Goal: Check status: Check status

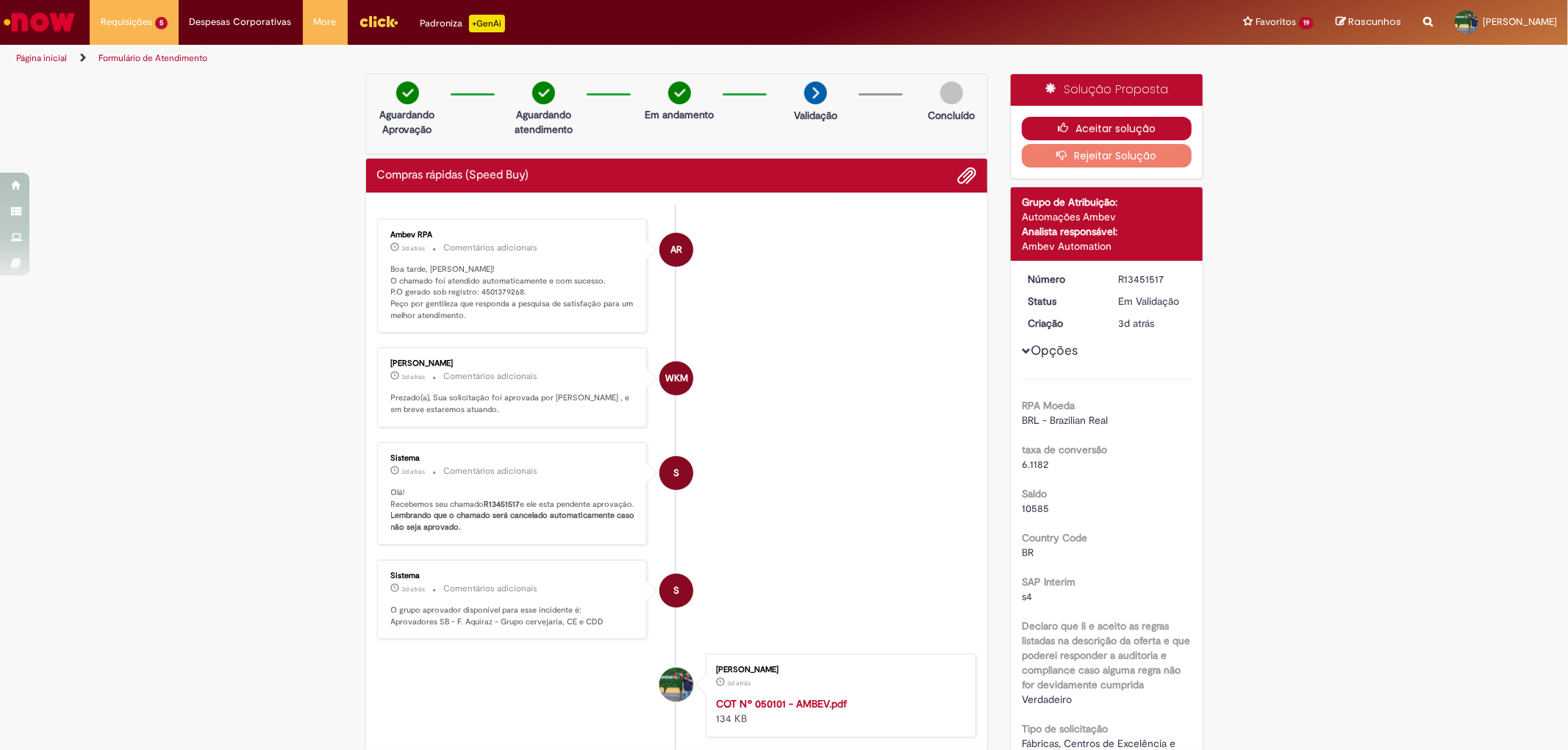
click at [1043, 126] on button "Aceitar solução" at bounding box center [1107, 128] width 170 height 23
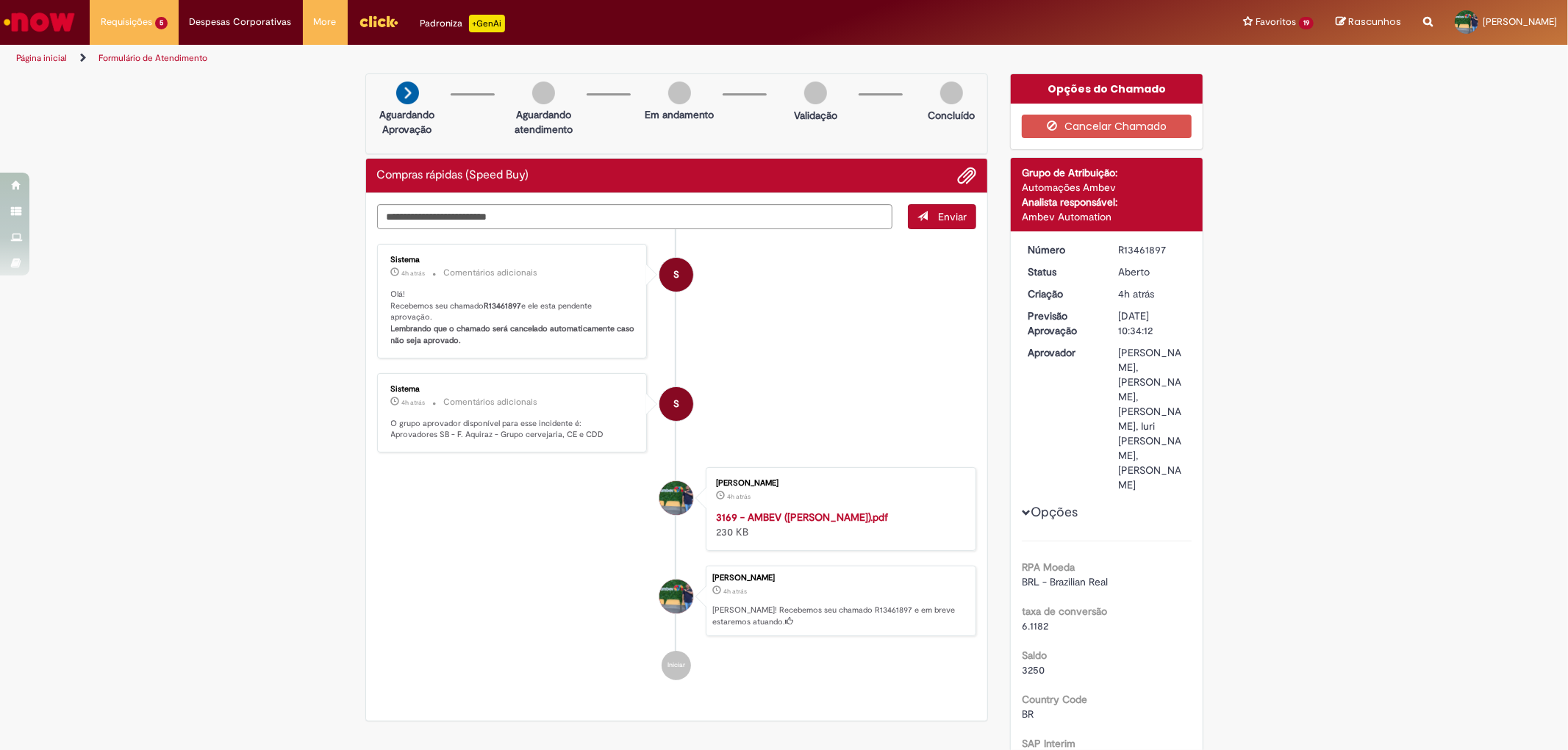
click at [1129, 252] on div "R13461897" at bounding box center [1152, 250] width 69 height 14
copy div "R13461897"
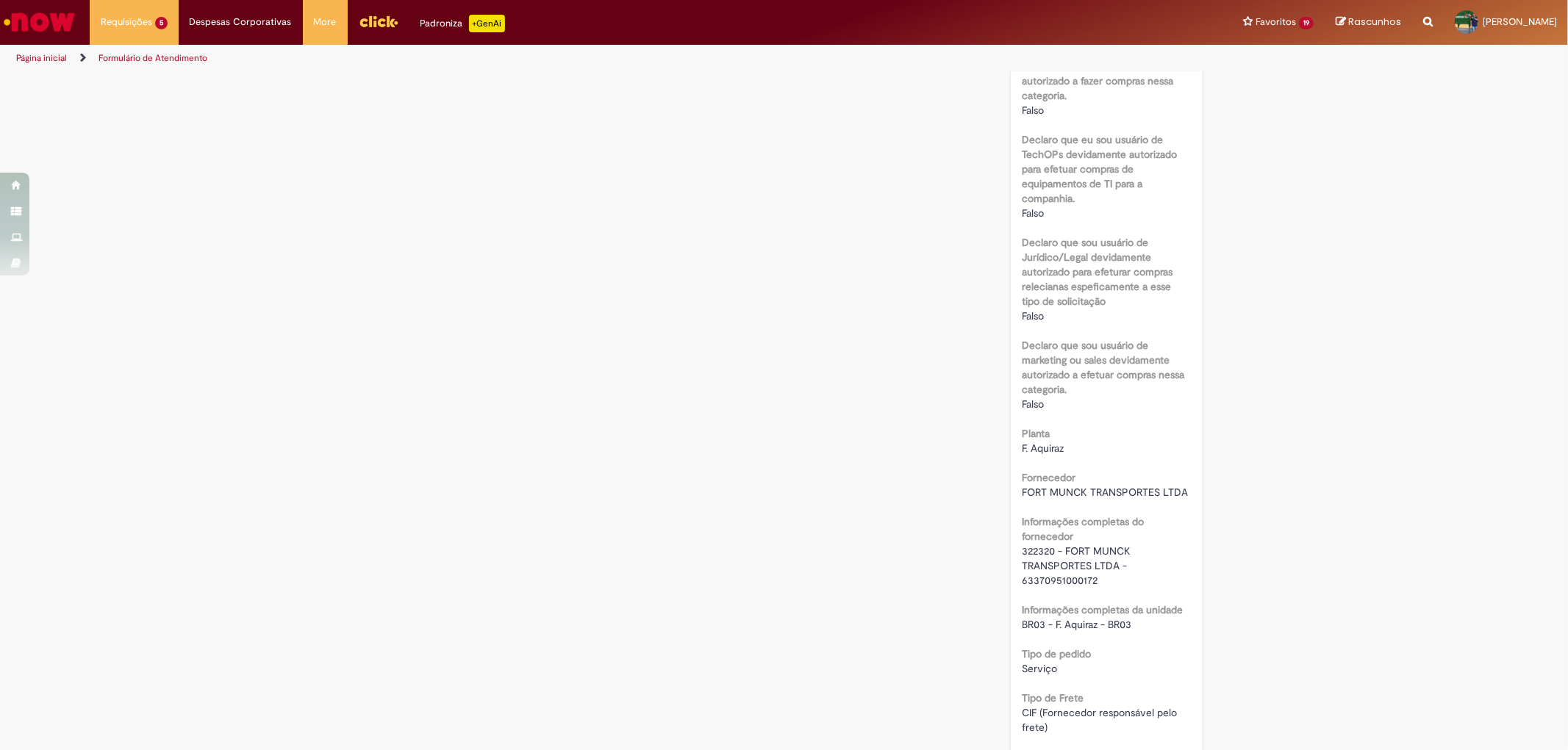
scroll to position [1062, 0]
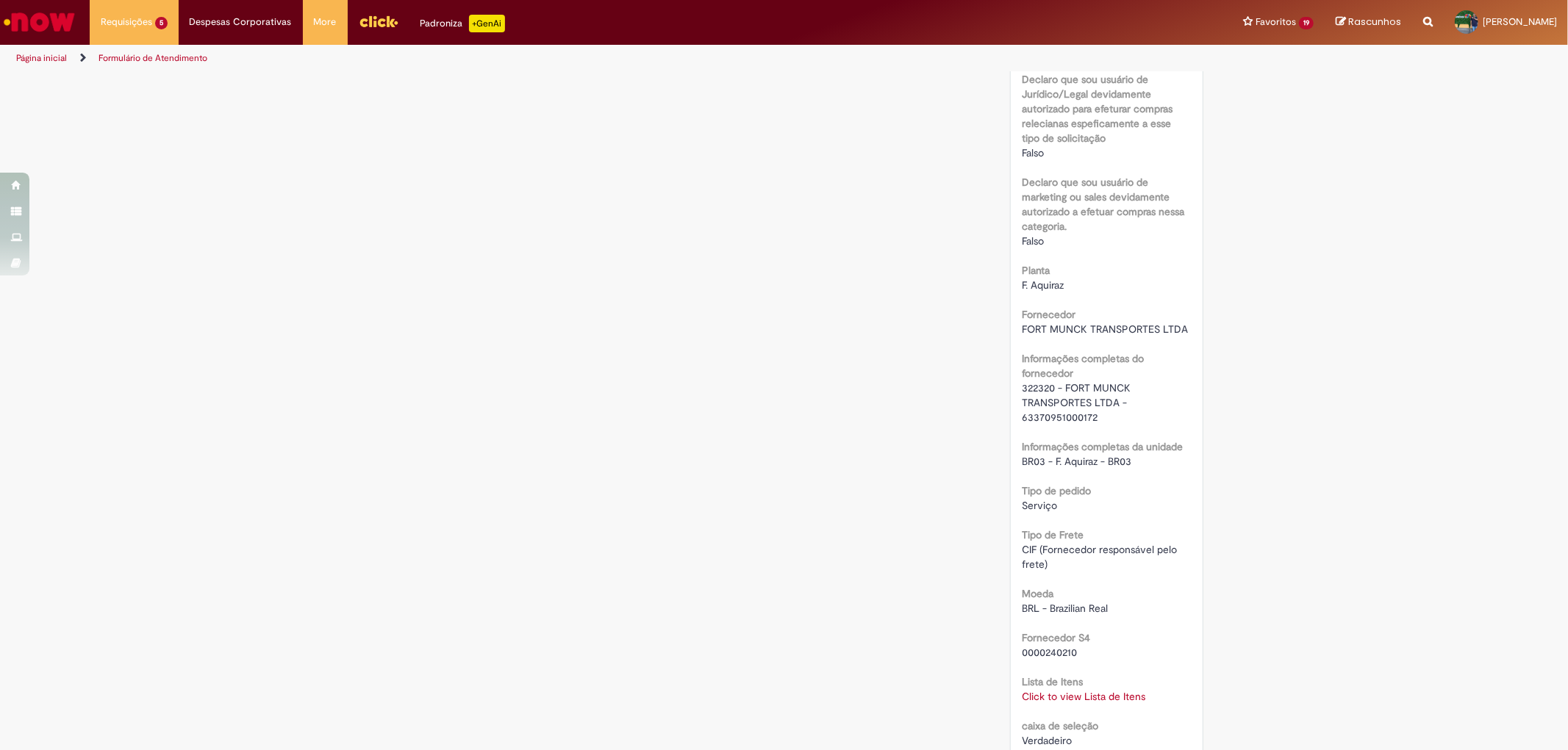
click at [1080, 704] on div "Lista de Itens Click to view Lista de Itens Click to view Lista de Itens" at bounding box center [1107, 687] width 170 height 33
click at [1078, 703] on link "Click to view Lista de Itens" at bounding box center [1084, 696] width 124 height 14
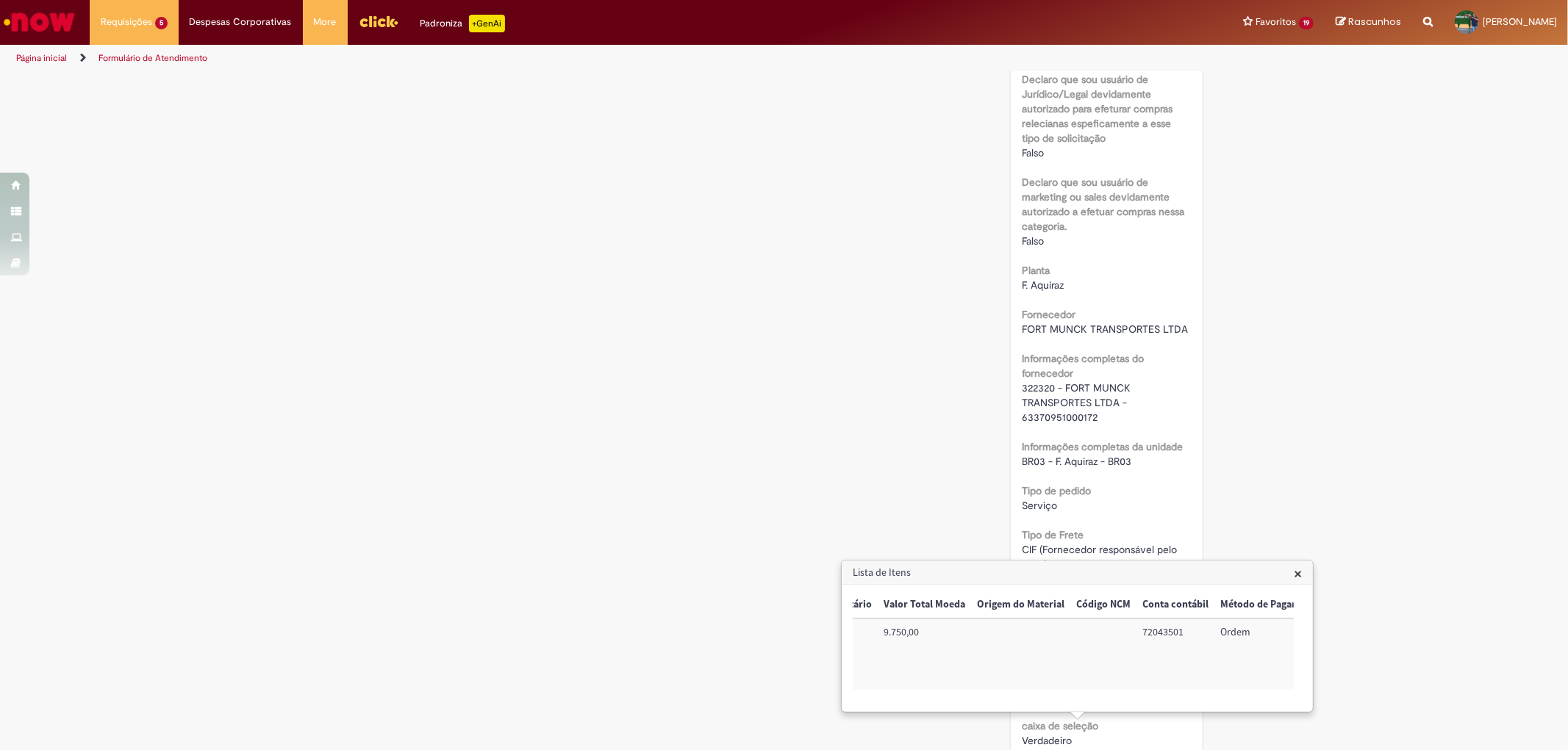
scroll to position [0, 568]
click at [1276, 630] on td "100002760689" at bounding box center [1300, 654] width 94 height 71
copy td "100002760689"
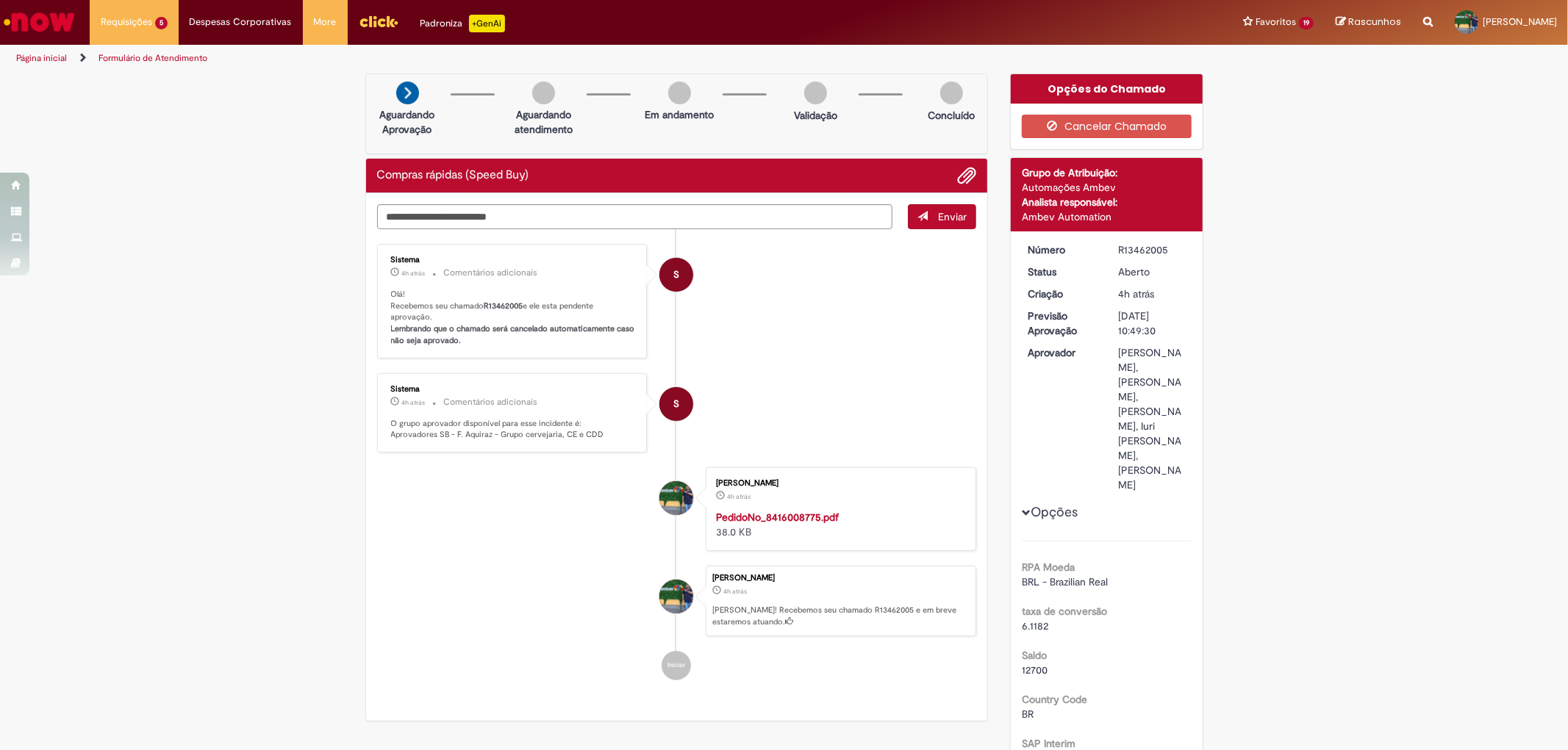
click at [1123, 252] on div "R13462005" at bounding box center [1152, 250] width 69 height 14
copy div "R13462005"
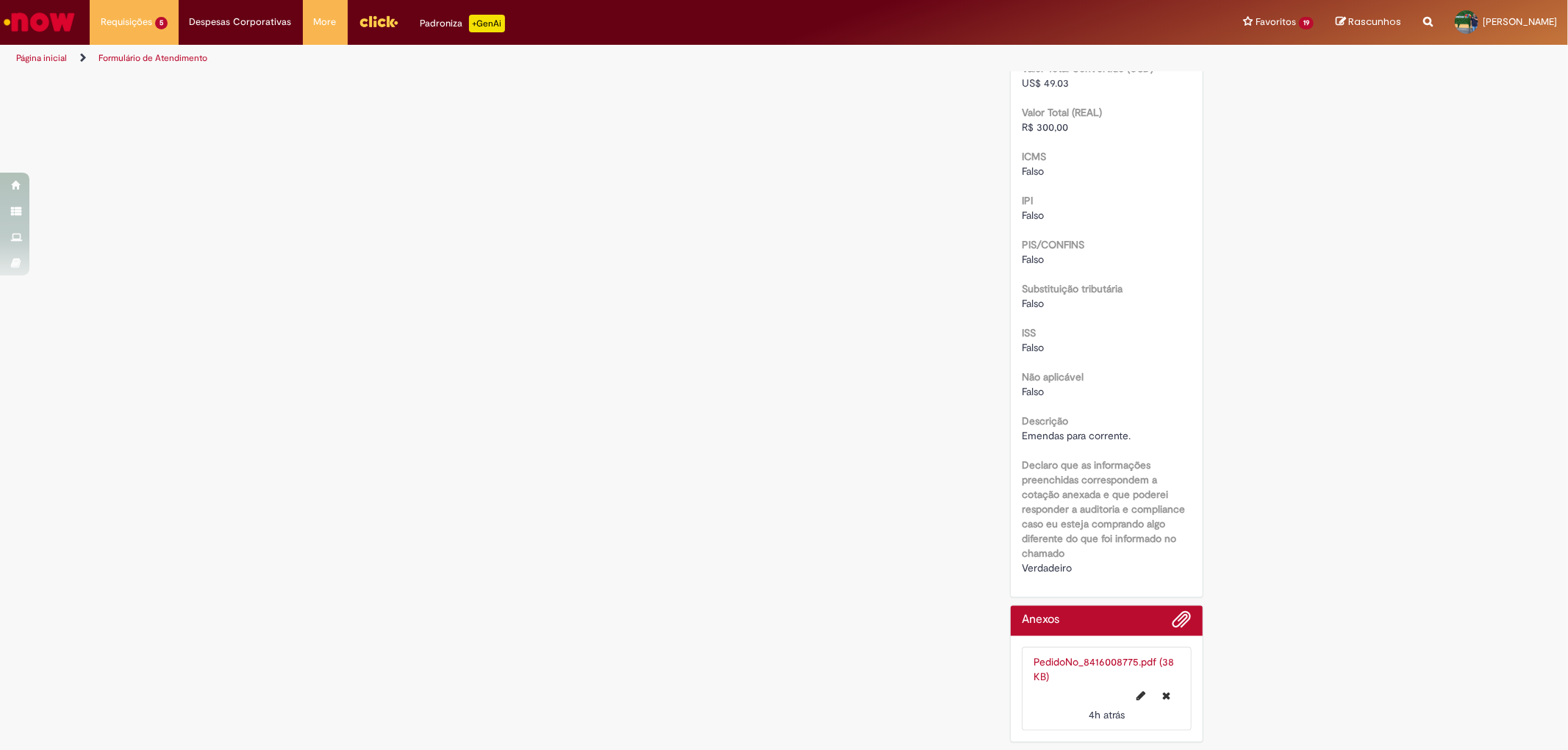
scroll to position [1509, 0]
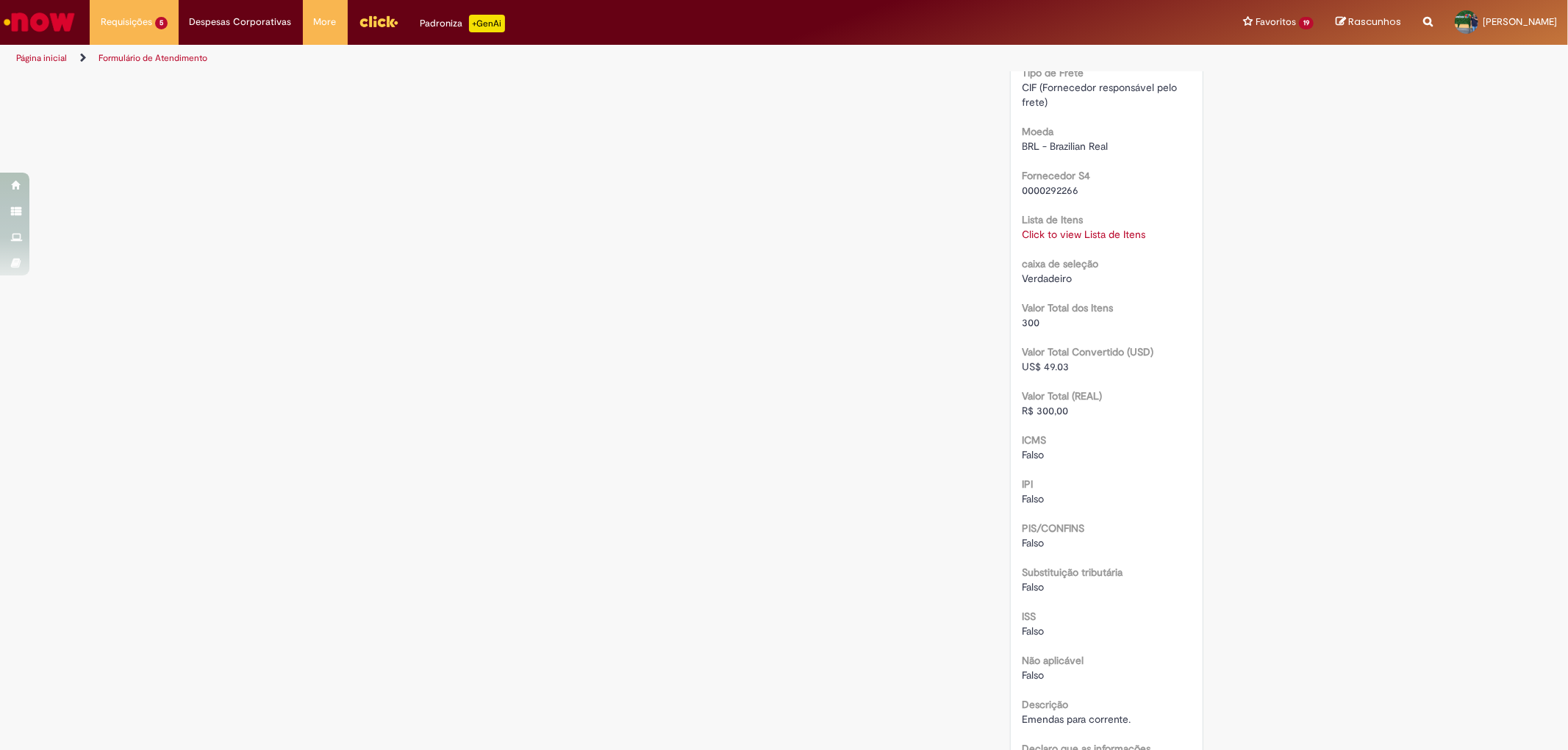
click at [1090, 241] on link "Click to view Lista de Itens" at bounding box center [1084, 234] width 124 height 14
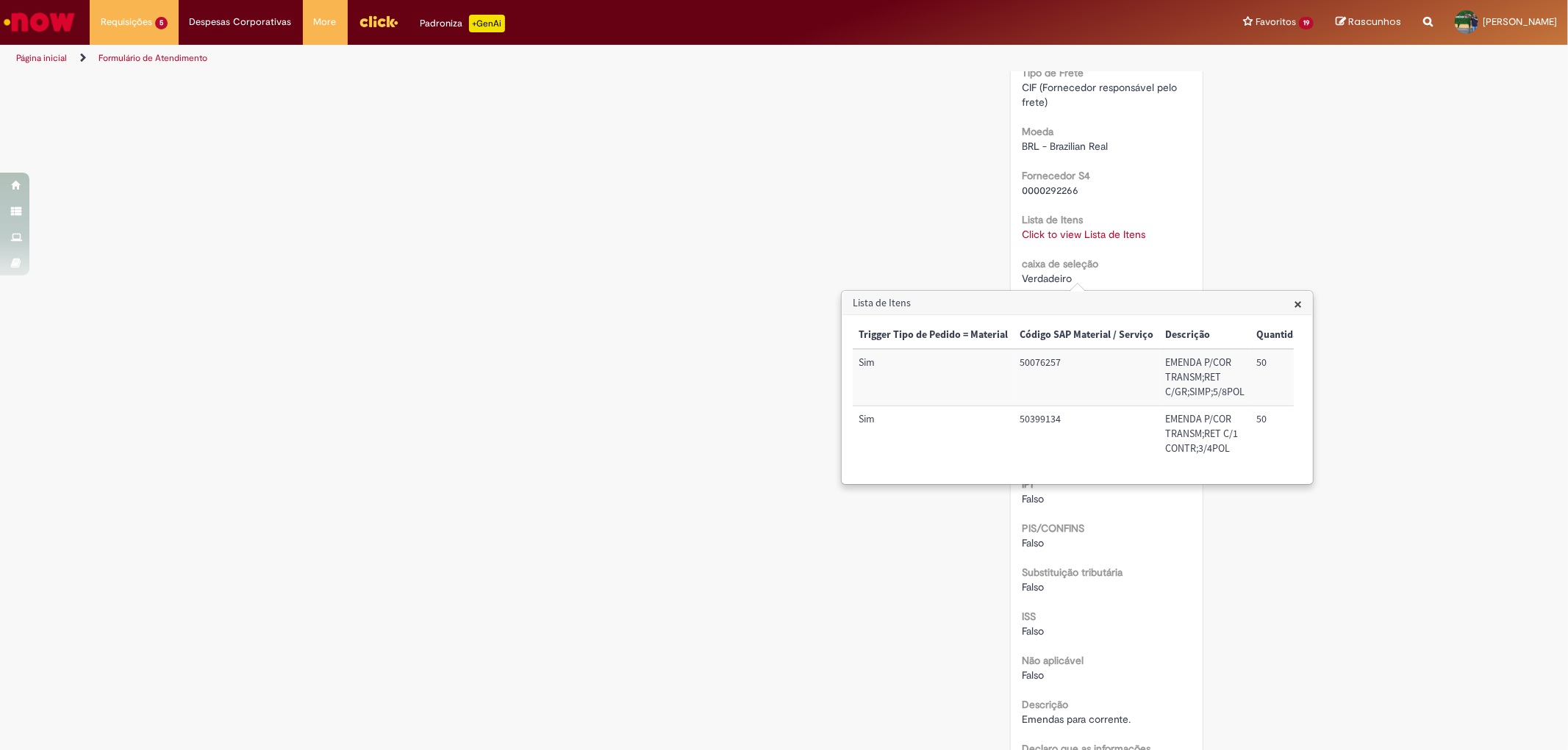
scroll to position [0, 633]
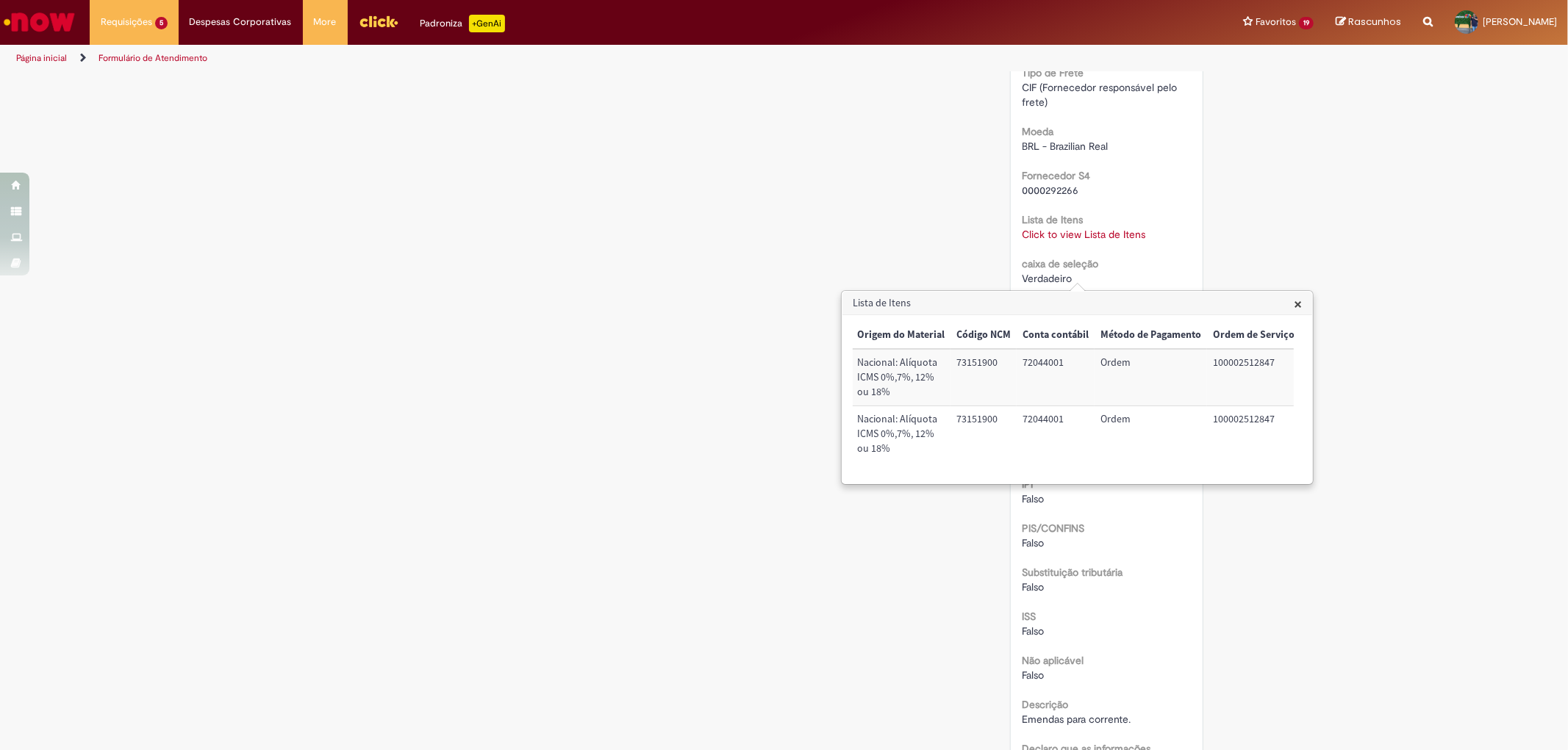
click at [1234, 413] on td "100002512847" at bounding box center [1254, 435] width 94 height 56
copy td "100002512847"
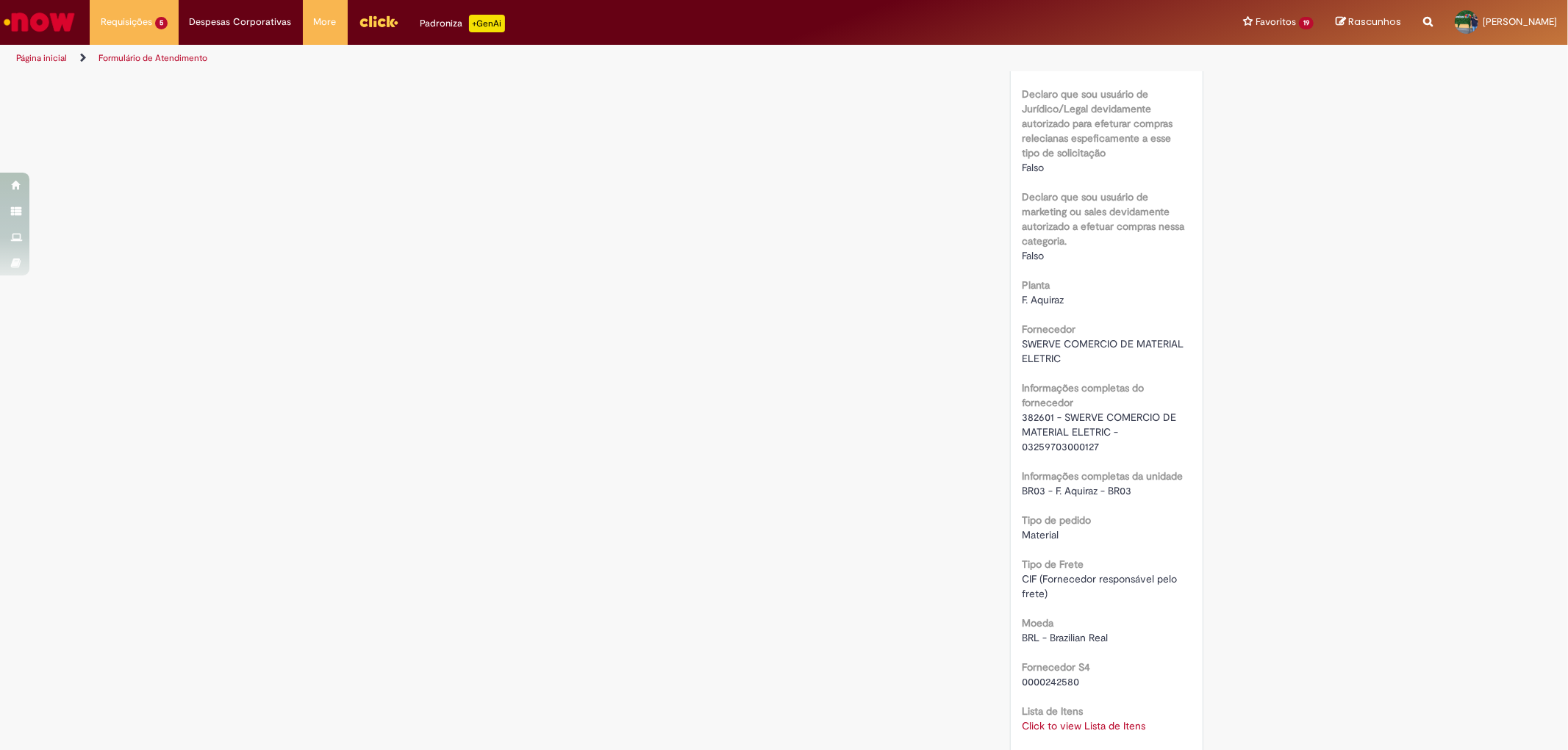
scroll to position [1224, 0]
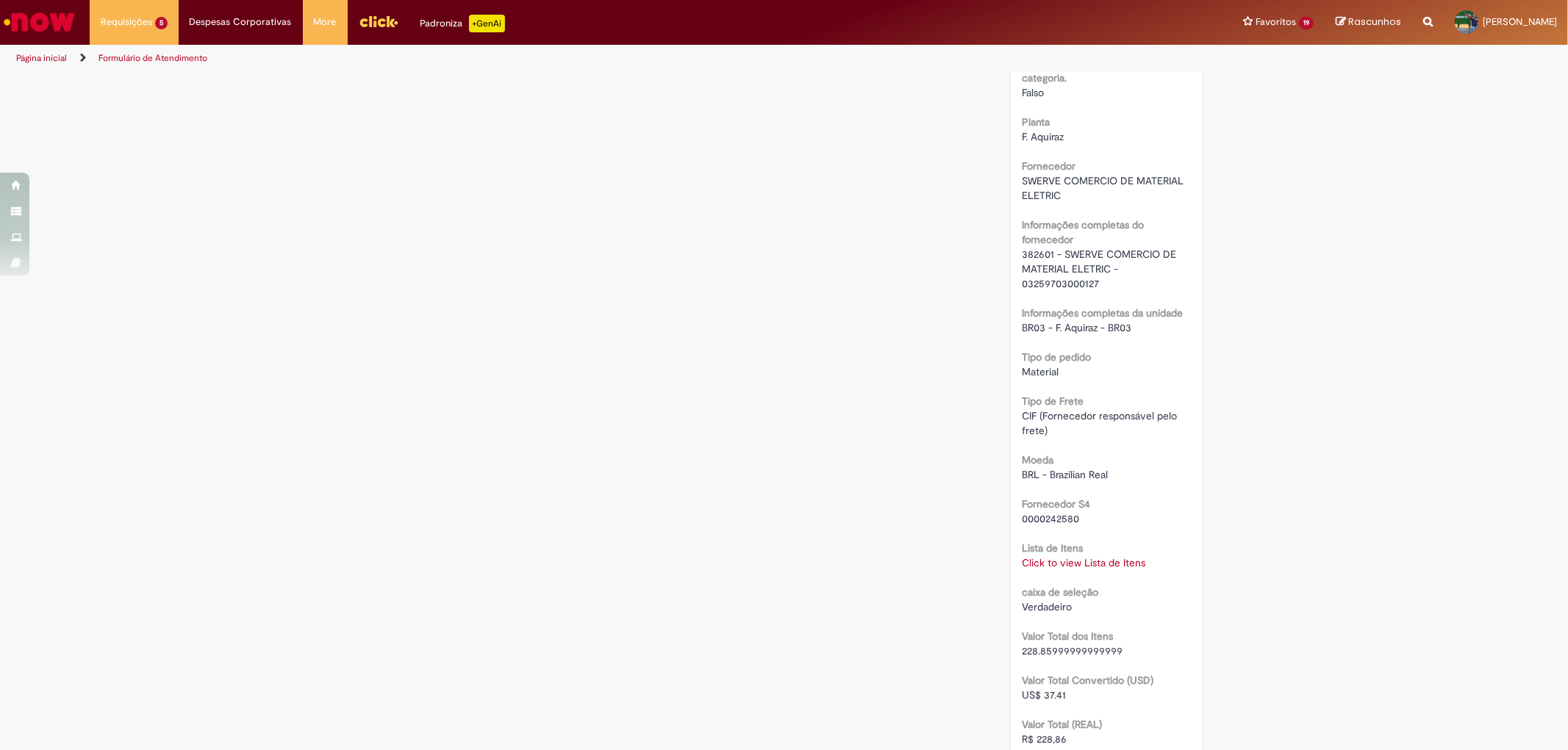
click at [1046, 569] on link "Click to view Lista de Itens" at bounding box center [1084, 562] width 124 height 14
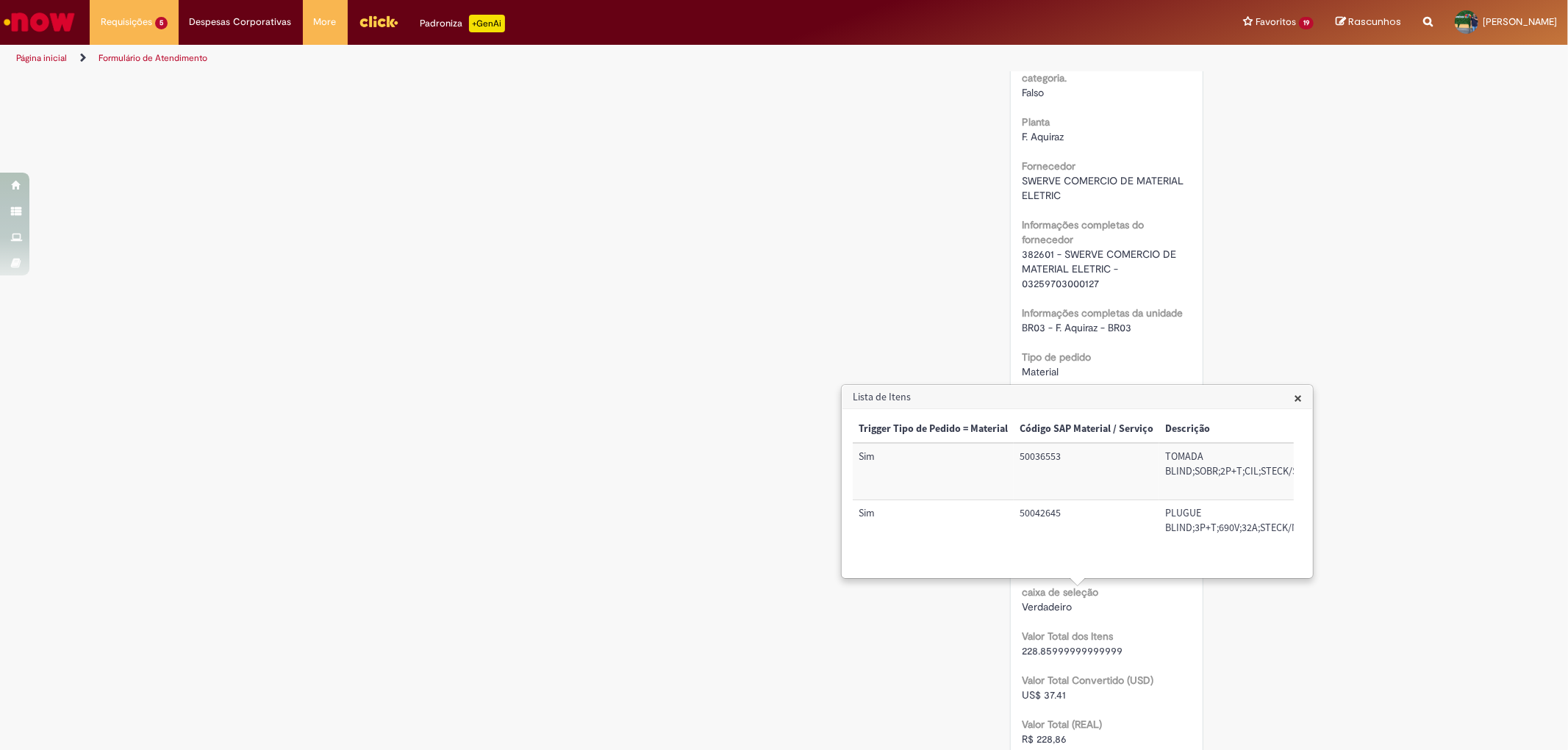
scroll to position [0, 715]
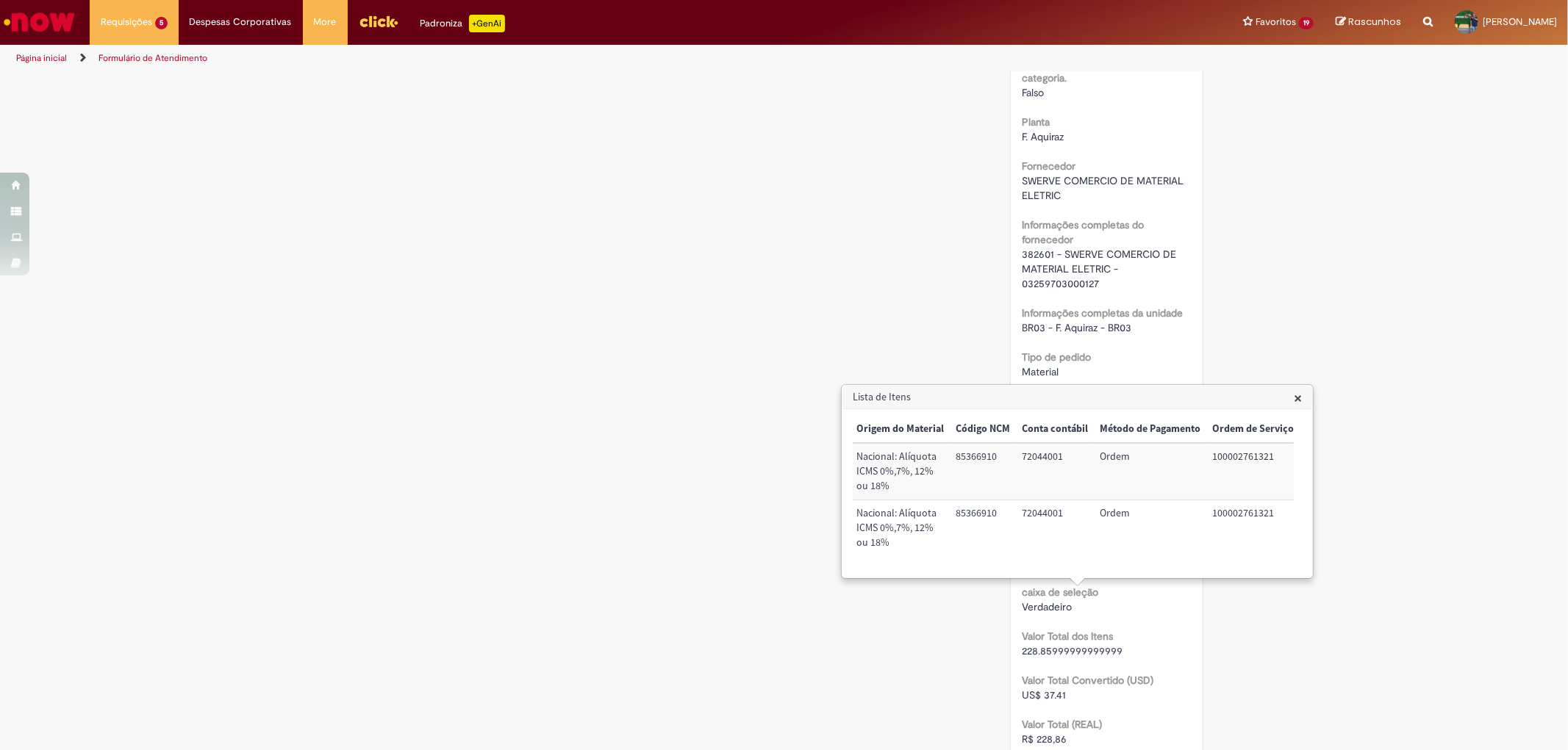
click at [1228, 512] on td "100002761321" at bounding box center [1253, 529] width 94 height 56
copy td "100002761321"
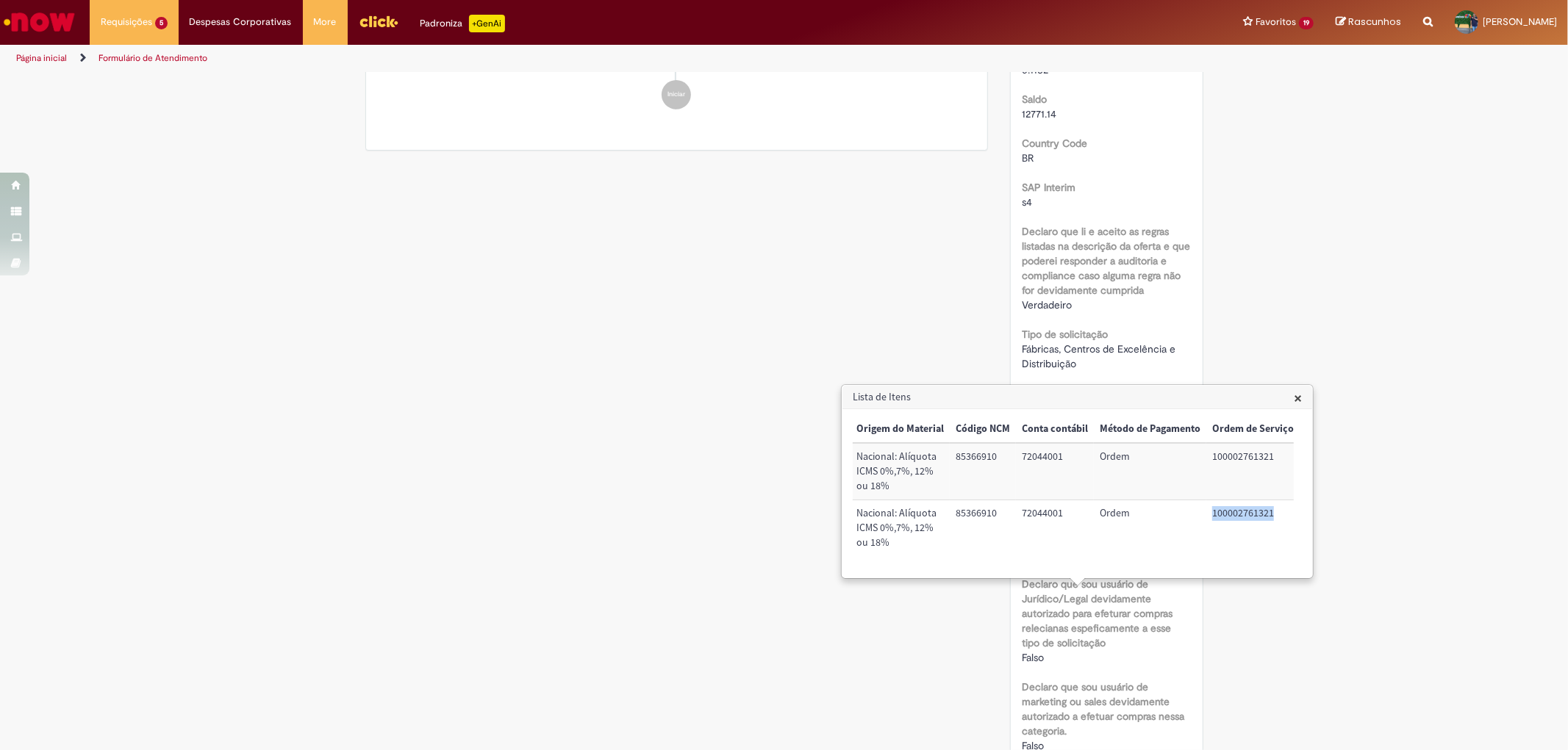
scroll to position [163, 0]
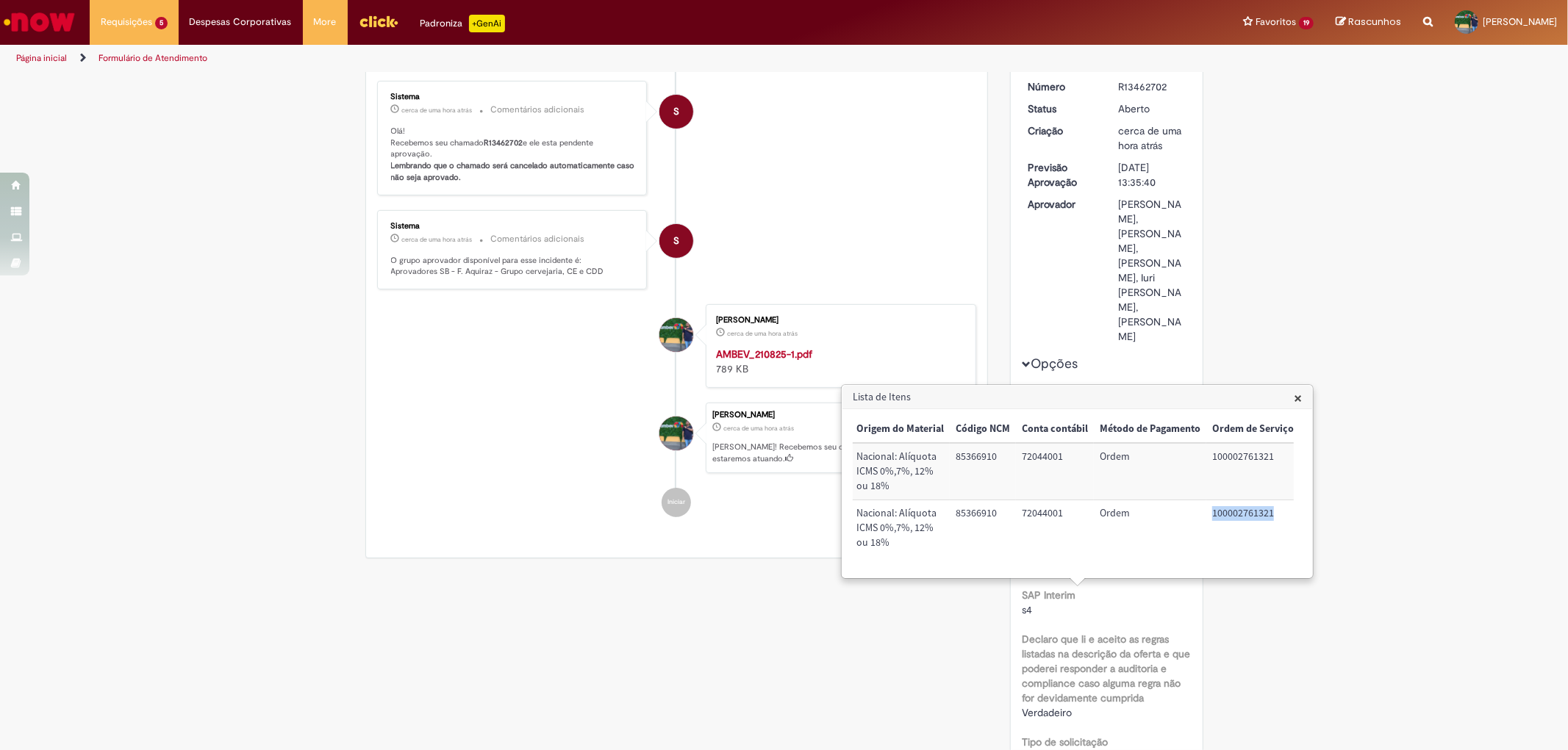
click at [1040, 197] on dt "Aprovador" at bounding box center [1061, 204] width 90 height 14
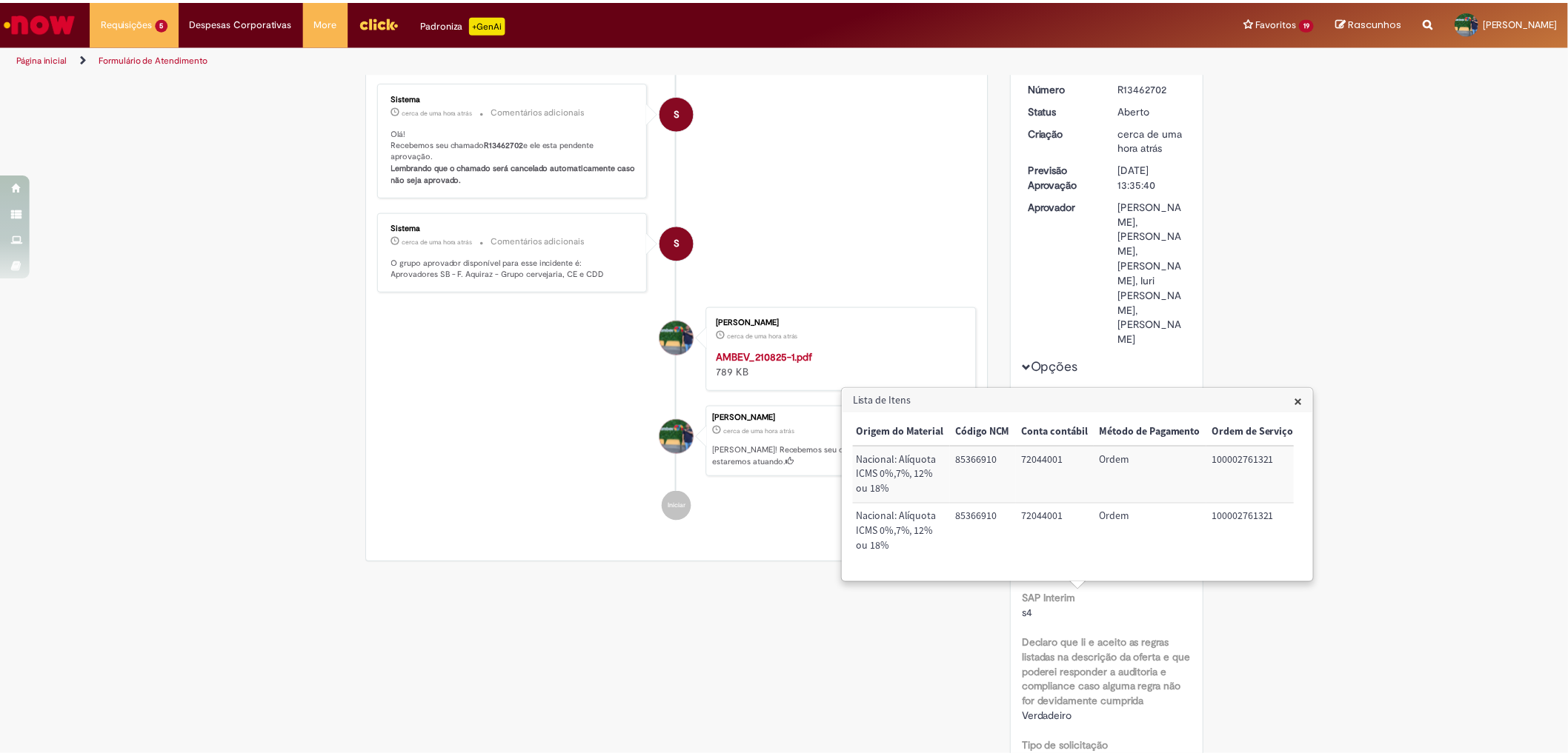
scroll to position [0, 0]
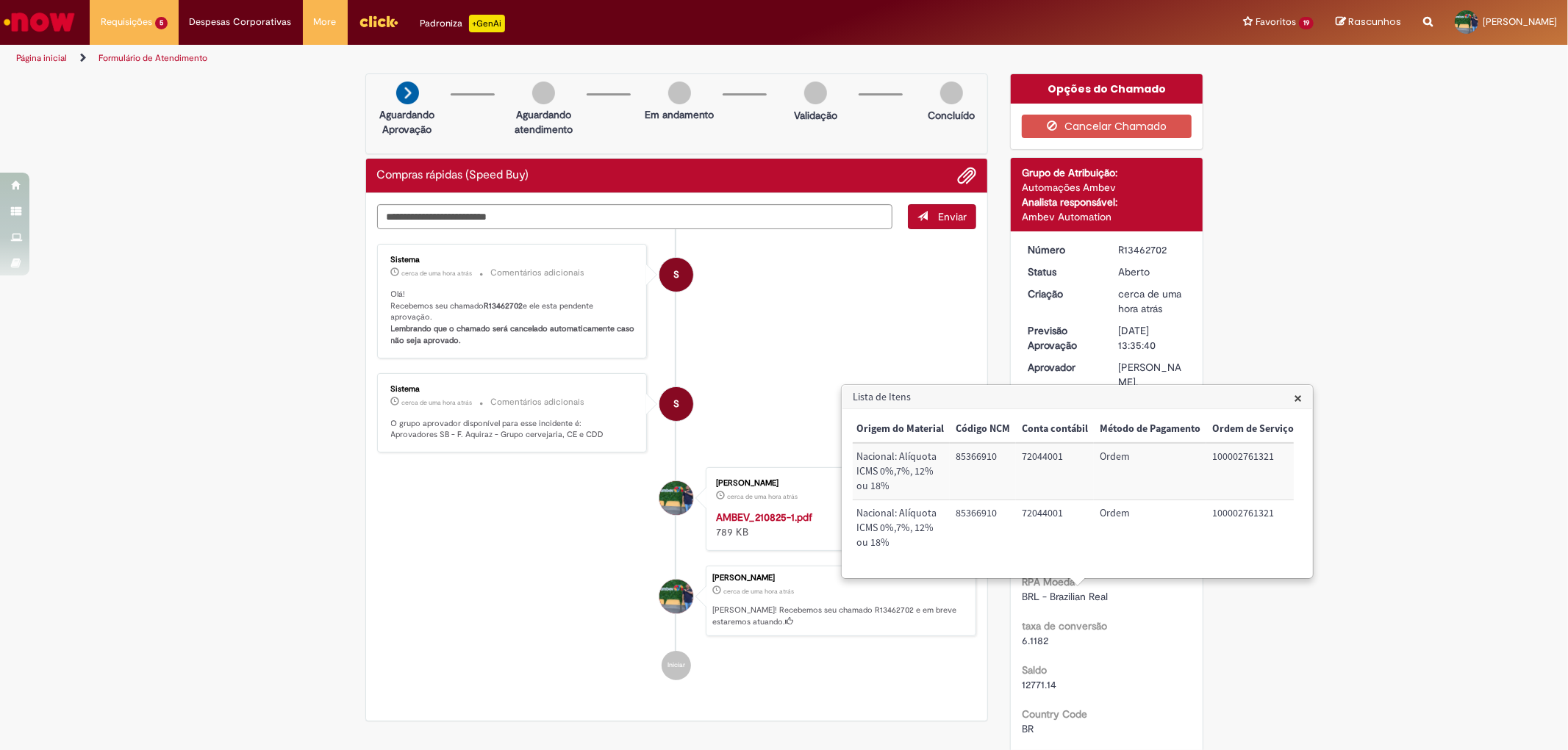
click at [1148, 245] on div "R13462702" at bounding box center [1152, 250] width 69 height 14
copy div "R13462702"
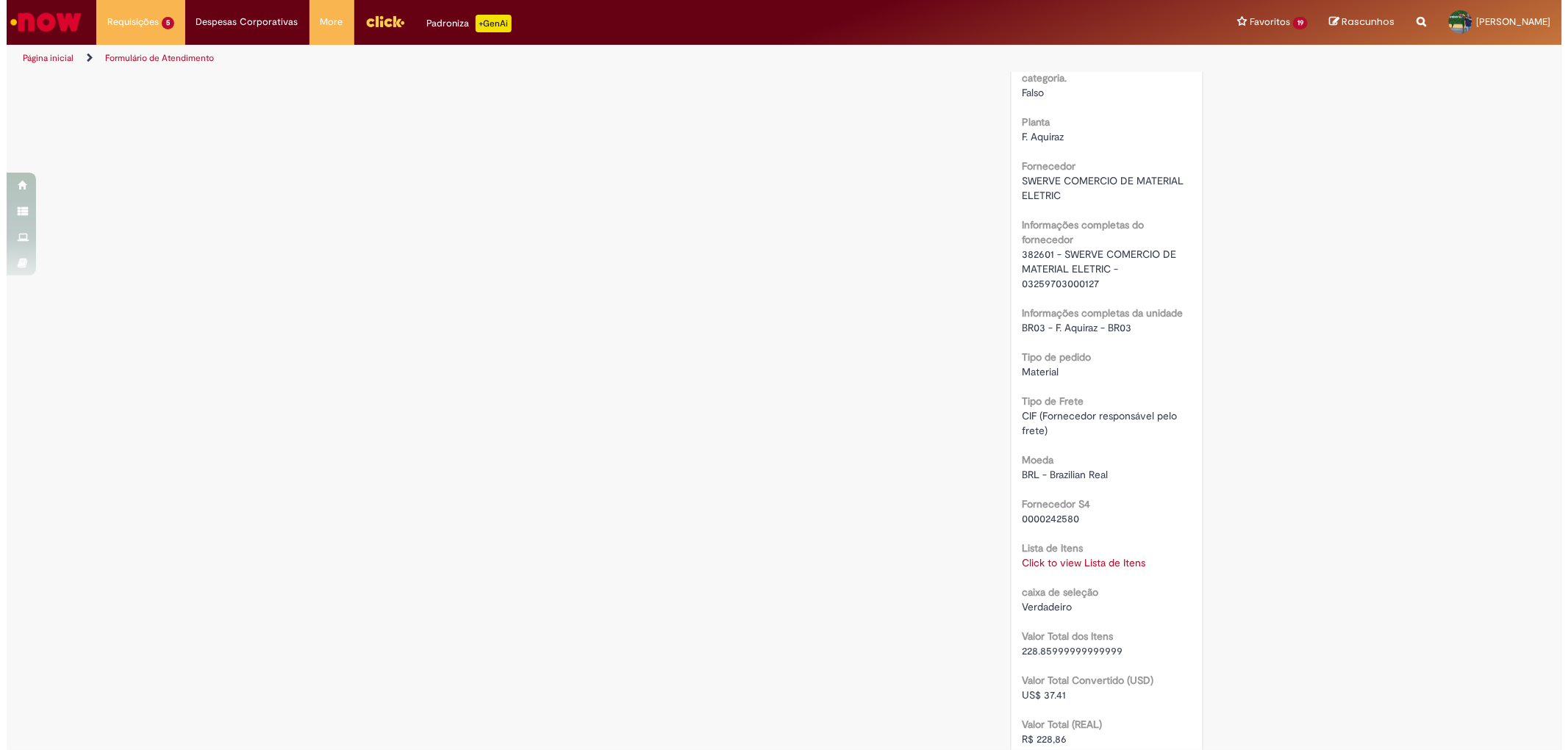
scroll to position [1387, 0]
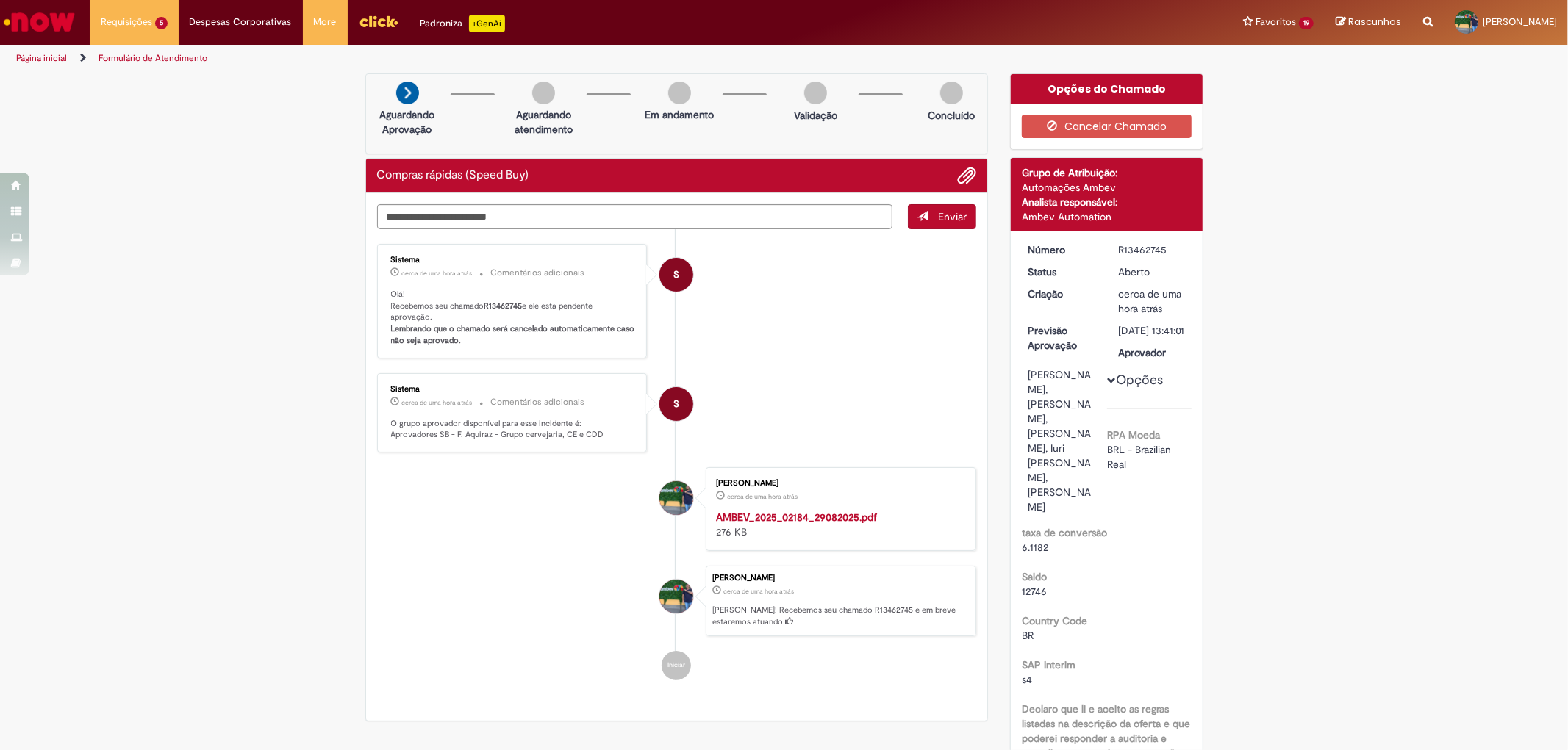
click at [1128, 243] on div "R13462745" at bounding box center [1152, 250] width 69 height 14
copy div "R13462745"
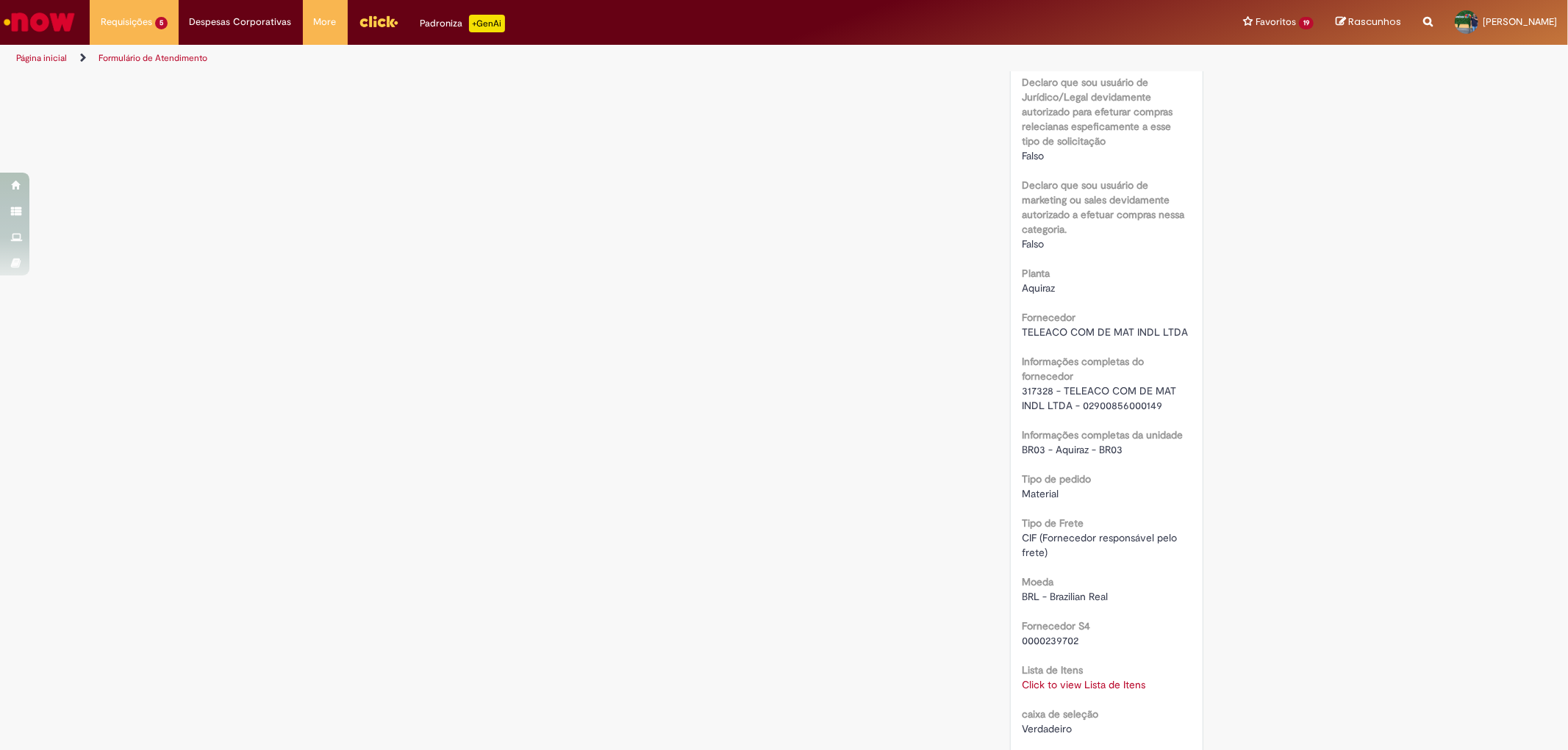
scroll to position [1143, 0]
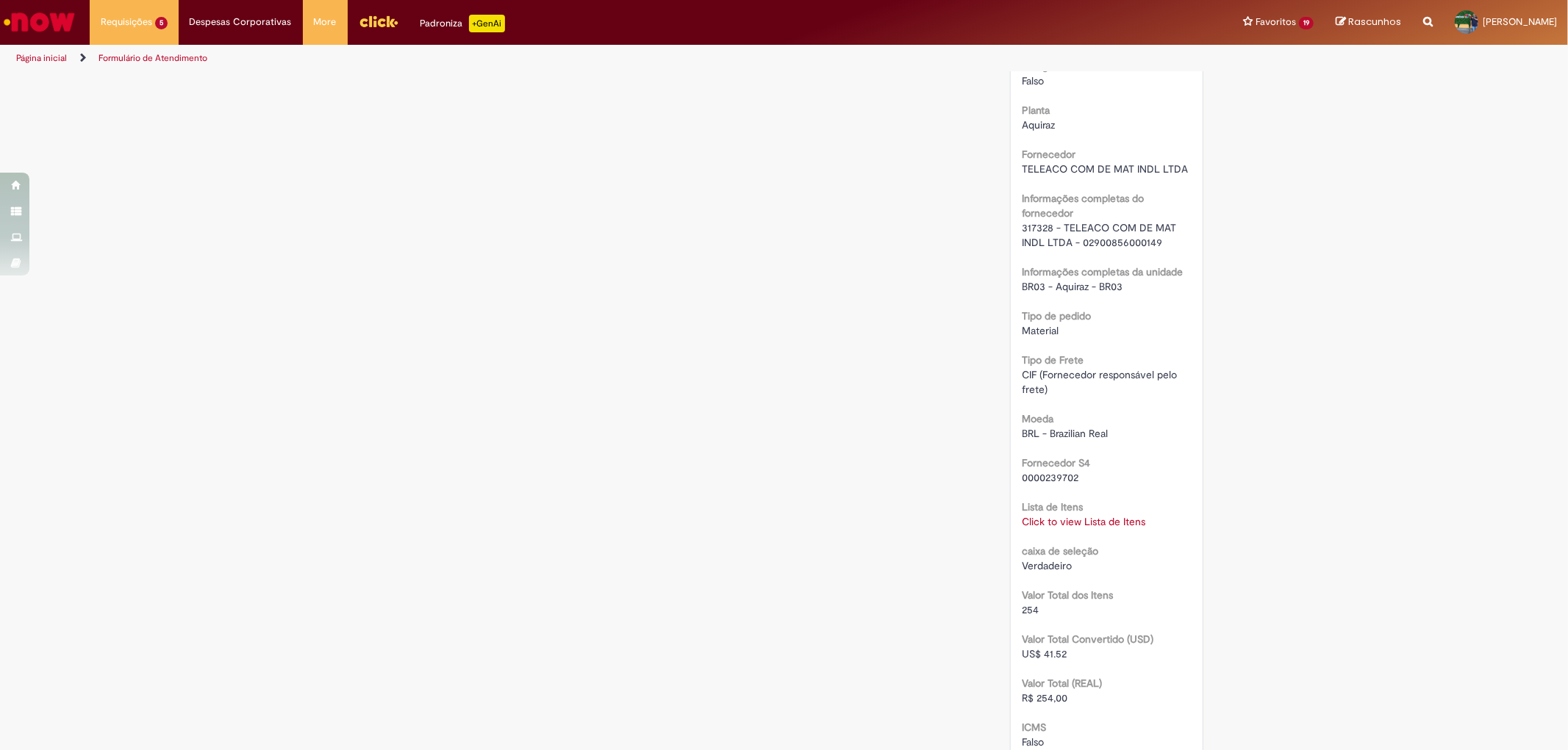
click at [1108, 529] on link "Click to view Lista de Itens" at bounding box center [1084, 522] width 124 height 14
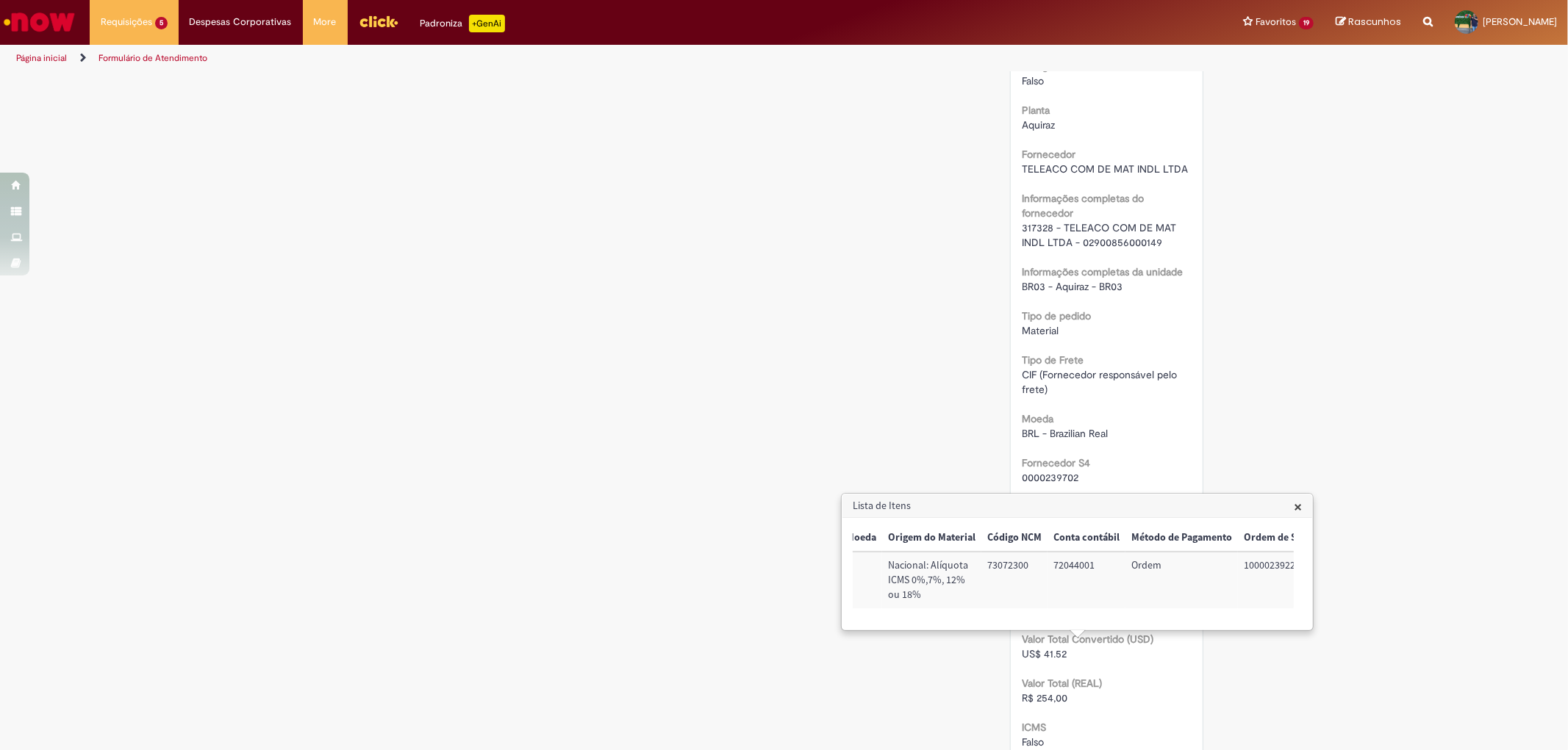
scroll to position [0, 603]
click at [1247, 566] on td "100002392217" at bounding box center [1270, 580] width 94 height 57
copy td "100002392217"
click at [586, 461] on div "Verificar Código de Barras Aguardando Aprovação Aguardando atendimento Em andam…" at bounding box center [784, 125] width 860 height 2391
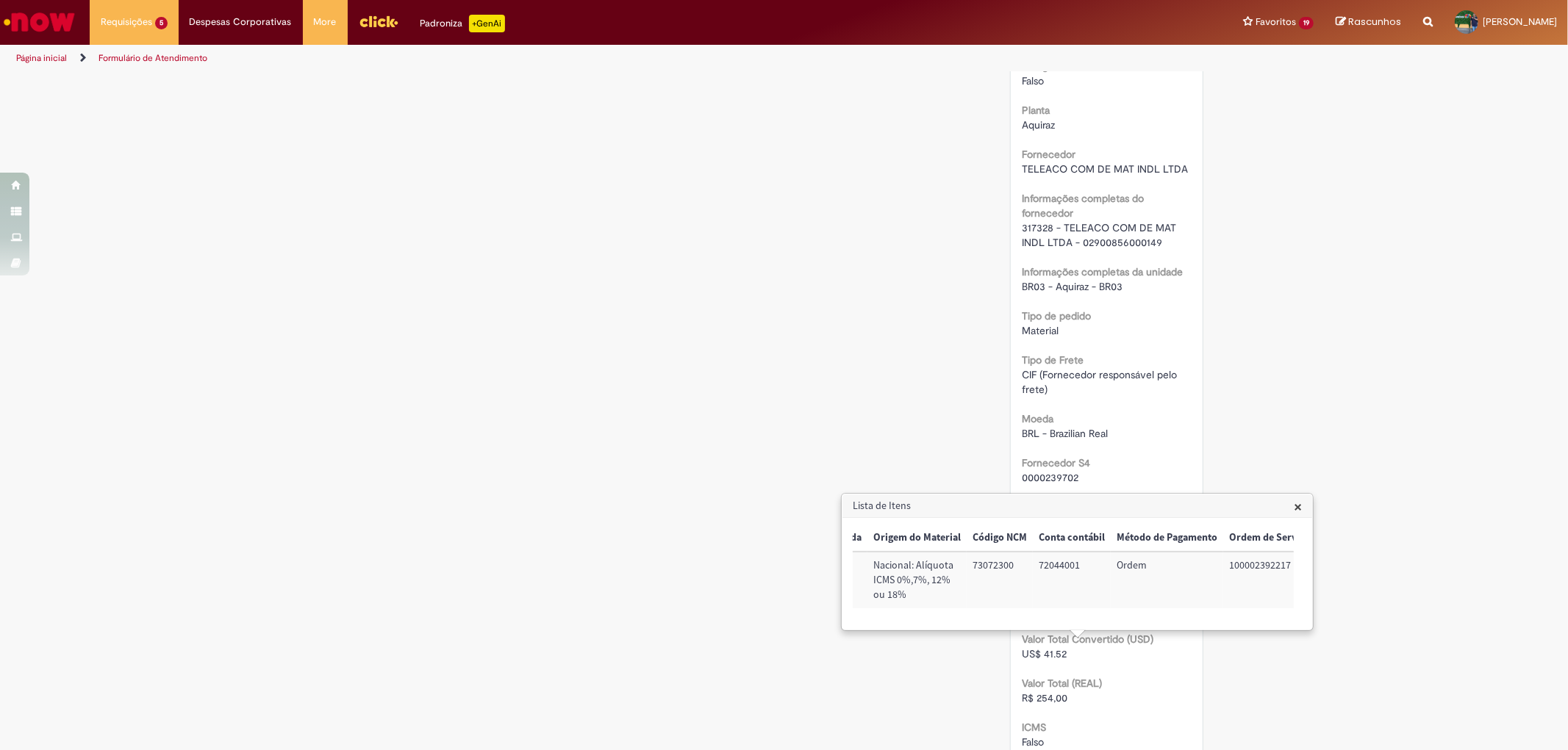
click at [1299, 505] on span "×" at bounding box center [1298, 506] width 8 height 20
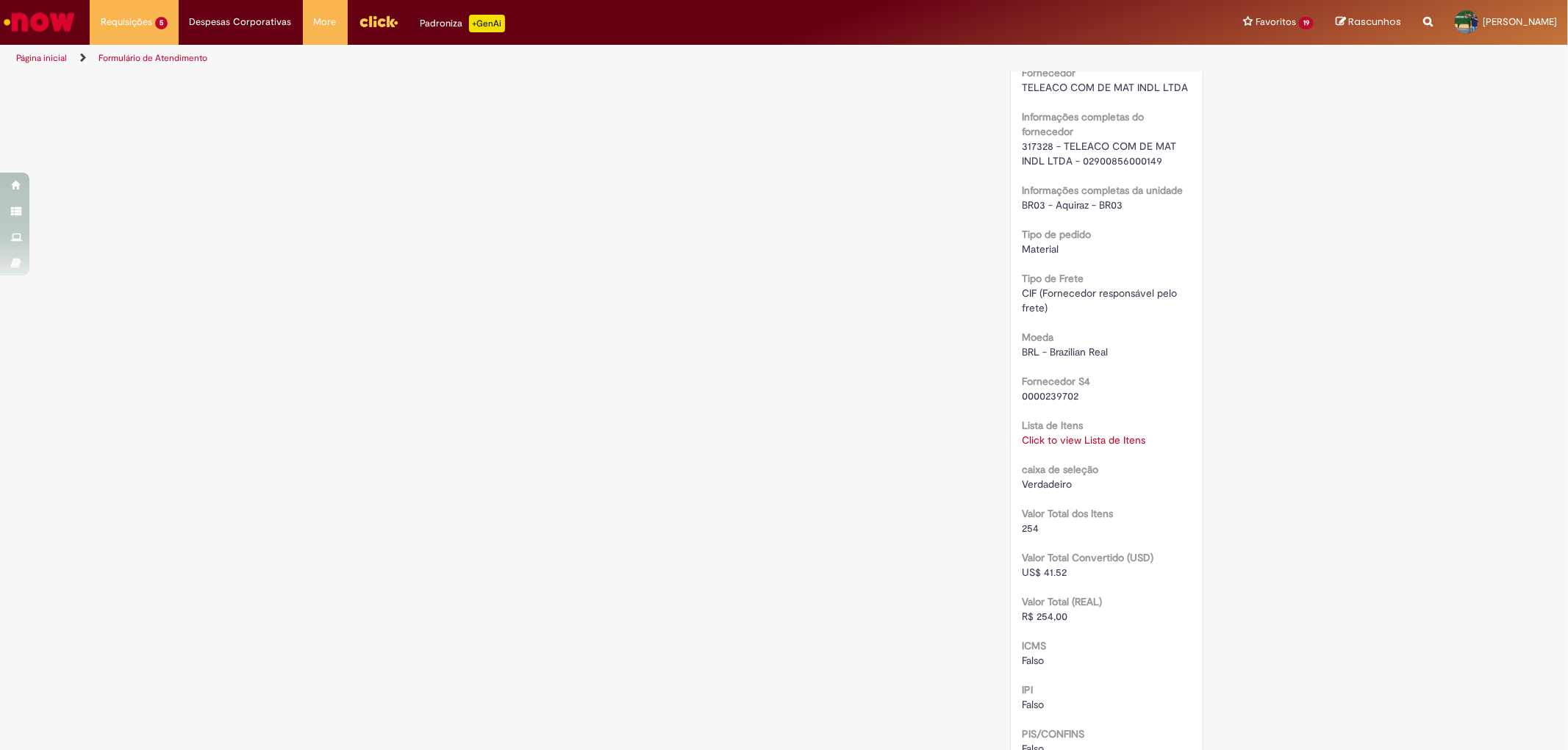
scroll to position [1306, 0]
